Goal: Information Seeking & Learning: Learn about a topic

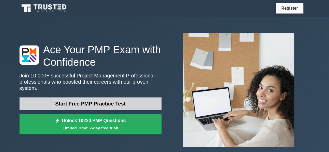
click at [103, 100] on link "Start Free PMP Practice Test" at bounding box center [90, 103] width 142 height 12
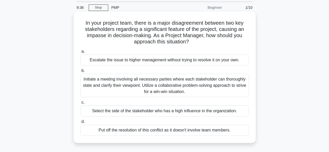
scroll to position [26, 0]
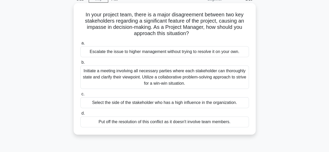
click at [130, 76] on div "Initiate a meeting involving all necessary parties where each stakeholder can t…" at bounding box center [164, 76] width 168 height 23
click at [80, 64] on input "b. Initiate a meeting involving all necessary parties where each stakeholder ca…" at bounding box center [80, 62] width 0 height 3
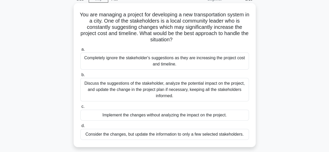
click at [155, 87] on div "Discuss the suggestions of the stakeholder, analyze the potential impact on the…" at bounding box center [164, 89] width 168 height 23
click at [80, 77] on input "b. Discuss the suggestions of the stakeholder, analyze the potential impact on …" at bounding box center [80, 74] width 0 height 3
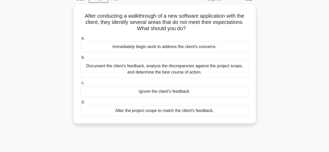
scroll to position [0, 0]
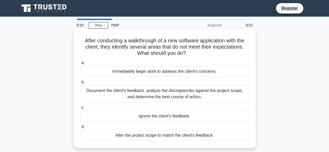
click at [151, 94] on div "Document the client's feedback, analyze the discrepancies against the project s…" at bounding box center [164, 93] width 168 height 17
click at [80, 84] on input "b. Document the client's feedback, analyze the discrepancies against the projec…" at bounding box center [80, 82] width 0 height 3
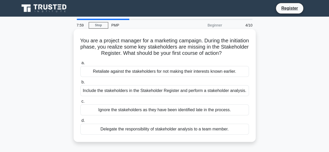
click at [143, 92] on div "Include the stakeholders in the Stakeholder Register and perform a stakeholder …" at bounding box center [164, 90] width 168 height 11
click at [80, 84] on input "b. Include the stakeholders in the Stakeholder Register and perform a stakehold…" at bounding box center [80, 82] width 0 height 3
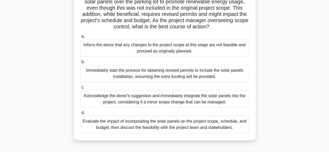
scroll to position [52, 0]
click at [126, 132] on div "Evaluate the impact of incorporating the solar panels on the project scope, sch…" at bounding box center [164, 123] width 168 height 17
click at [80, 114] on input "d. Evaluate the impact of incorporating the solar panels on the project scope, …" at bounding box center [80, 112] width 0 height 3
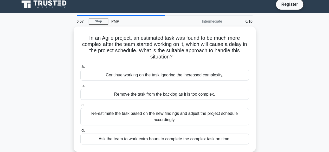
scroll to position [0, 0]
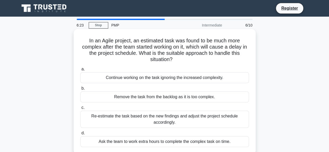
click at [151, 122] on div "Re-estimate the task based on the new findings and adjust the project schedule …" at bounding box center [164, 119] width 168 height 17
click at [80, 109] on input "c. Re-estimate the task based on the new findings and adjust the project schedu…" at bounding box center [80, 107] width 0 height 3
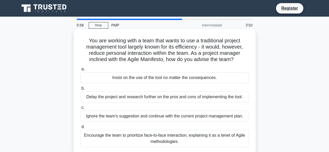
click at [144, 140] on div "Encourage the team to prioritize face-to-face interaction, explaining it as a t…" at bounding box center [164, 138] width 168 height 17
click at [80, 129] on input "d. Encourage the team to prioritize face-to-face interaction, explaining it as …" at bounding box center [80, 126] width 0 height 3
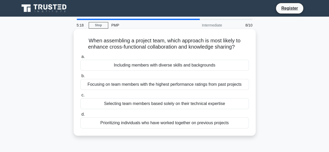
click at [150, 123] on div "Prioritizing individuals who have worked together on previous projects" at bounding box center [164, 122] width 168 height 11
click at [80, 116] on input "d. Prioritizing individuals who have worked together on previous projects" at bounding box center [80, 114] width 0 height 3
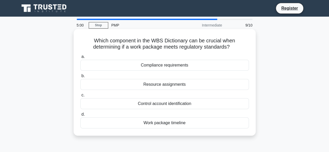
click at [154, 67] on div "Compliance requirements" at bounding box center [164, 65] width 168 height 11
click at [80, 58] on input "a. Compliance requirements" at bounding box center [80, 56] width 0 height 3
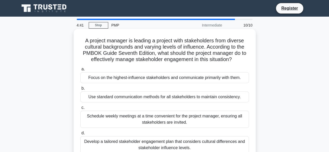
scroll to position [26, 0]
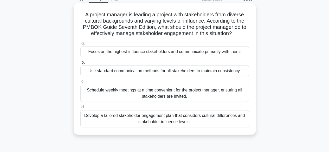
click at [174, 73] on div "Use standard communication methods for all stakeholders to maintain consistency." at bounding box center [164, 70] width 168 height 11
click at [80, 64] on input "b. Use standard communication methods for all stakeholders to maintain consiste…" at bounding box center [80, 62] width 0 height 3
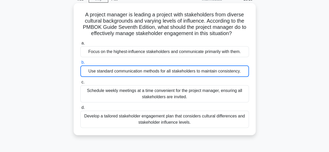
click at [174, 73] on div "Use standard communication methods for all stakeholders to maintain consistency." at bounding box center [164, 70] width 168 height 11
click at [80, 64] on input "b. Use standard communication methods for all stakeholders to maintain consiste…" at bounding box center [80, 62] width 0 height 3
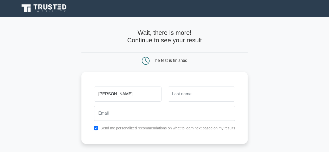
type input "Zakia"
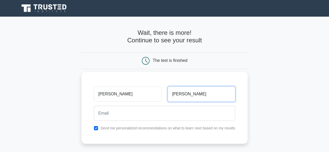
type input "Ahmed"
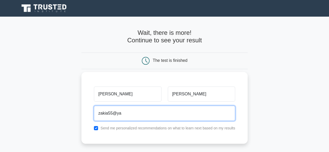
type input "zakia55@ya"
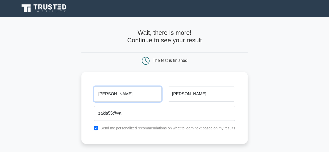
drag, startPoint x: 112, startPoint y: 96, endPoint x: 91, endPoint y: 87, distance: 22.3
click at [91, 87] on div "Zakia" at bounding box center [128, 93] width 74 height 19
type input "Akhlak"
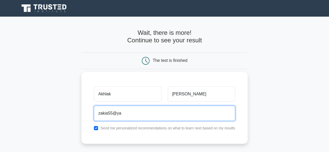
drag, startPoint x: 123, startPoint y: 113, endPoint x: 95, endPoint y: 111, distance: 27.8
click at [95, 111] on input "zakia55@ya" at bounding box center [164, 113] width 141 height 15
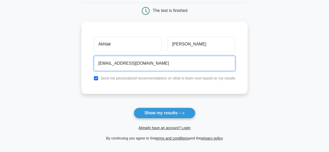
scroll to position [52, 0]
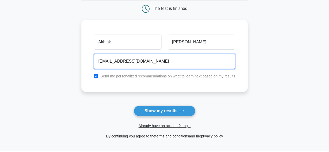
type input "Akhlak_ahmed@hotmail.com"
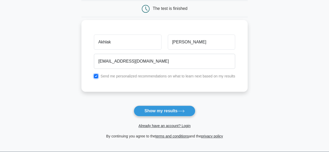
click at [96, 76] on input "checkbox" at bounding box center [96, 76] width 4 height 4
checkbox input "false"
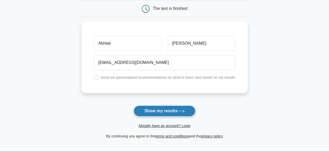
click at [144, 112] on button "Show my results" at bounding box center [164, 110] width 61 height 11
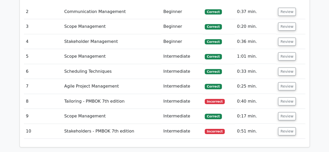
scroll to position [753, 0]
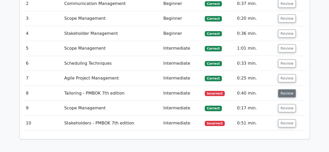
click at [279, 89] on button "Review" at bounding box center [287, 93] width 18 height 8
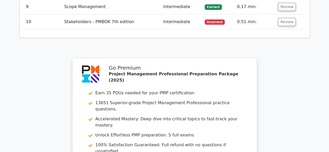
scroll to position [883, 0]
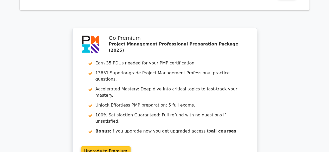
click at [125, 146] on link "Upgrade to Premium" at bounding box center [106, 151] width 50 height 10
